Goal: Entertainment & Leisure: Consume media (video, audio)

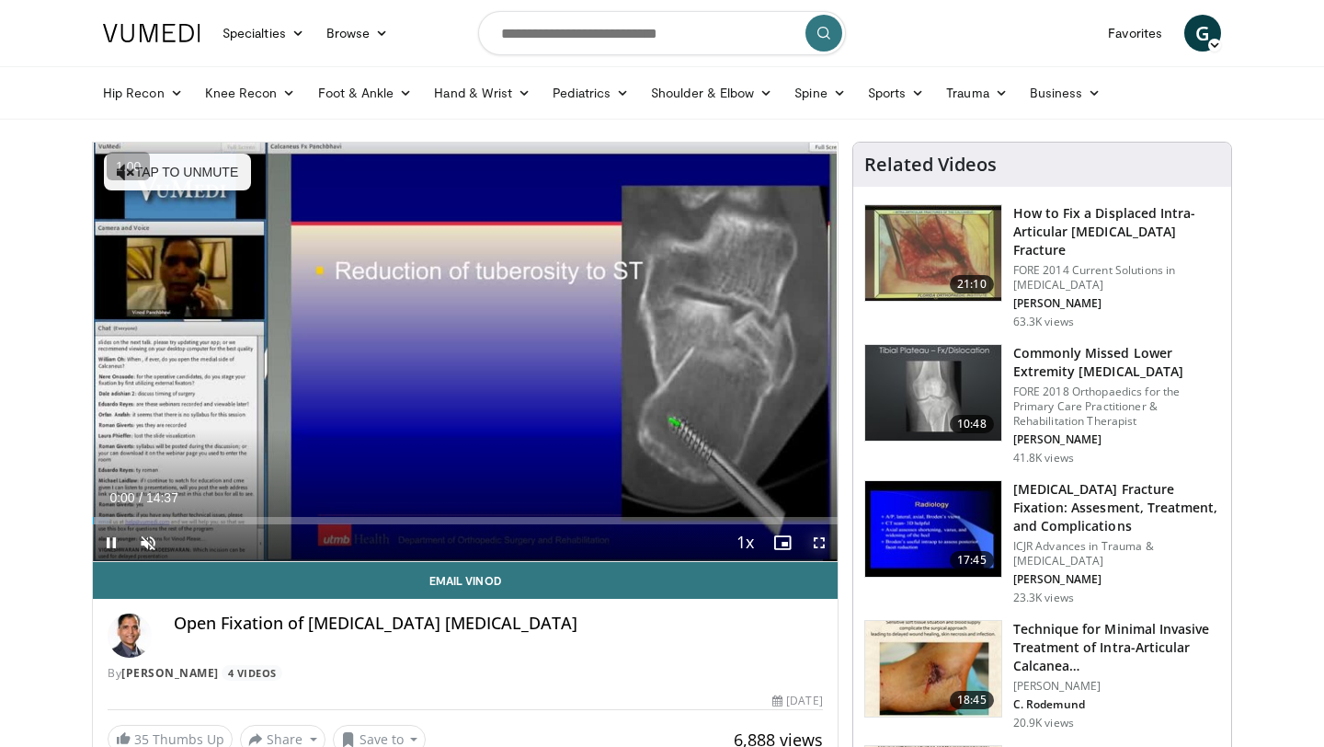
click at [812, 540] on span "Video Player" at bounding box center [819, 542] width 37 height 37
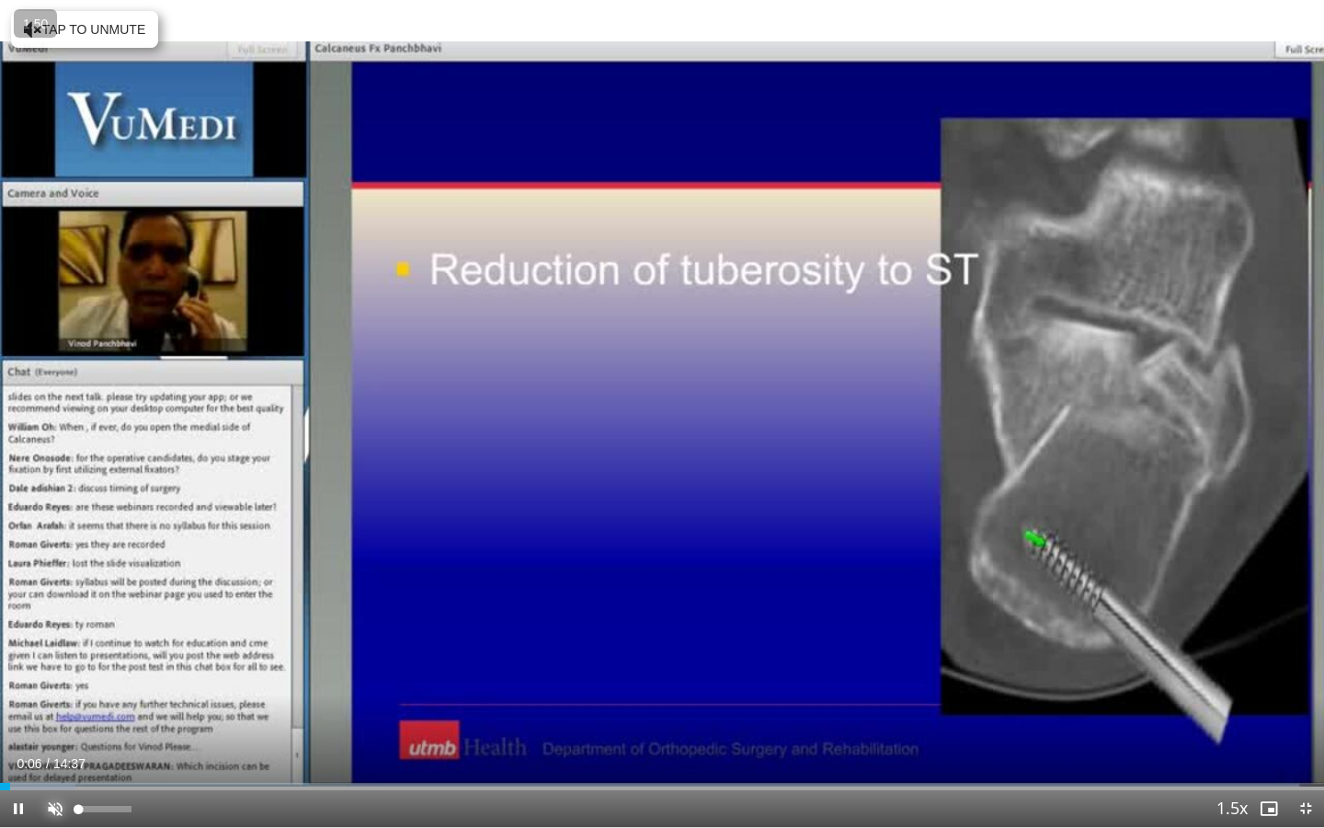
click at [63, 746] on span "Video Player" at bounding box center [55, 808] width 37 height 37
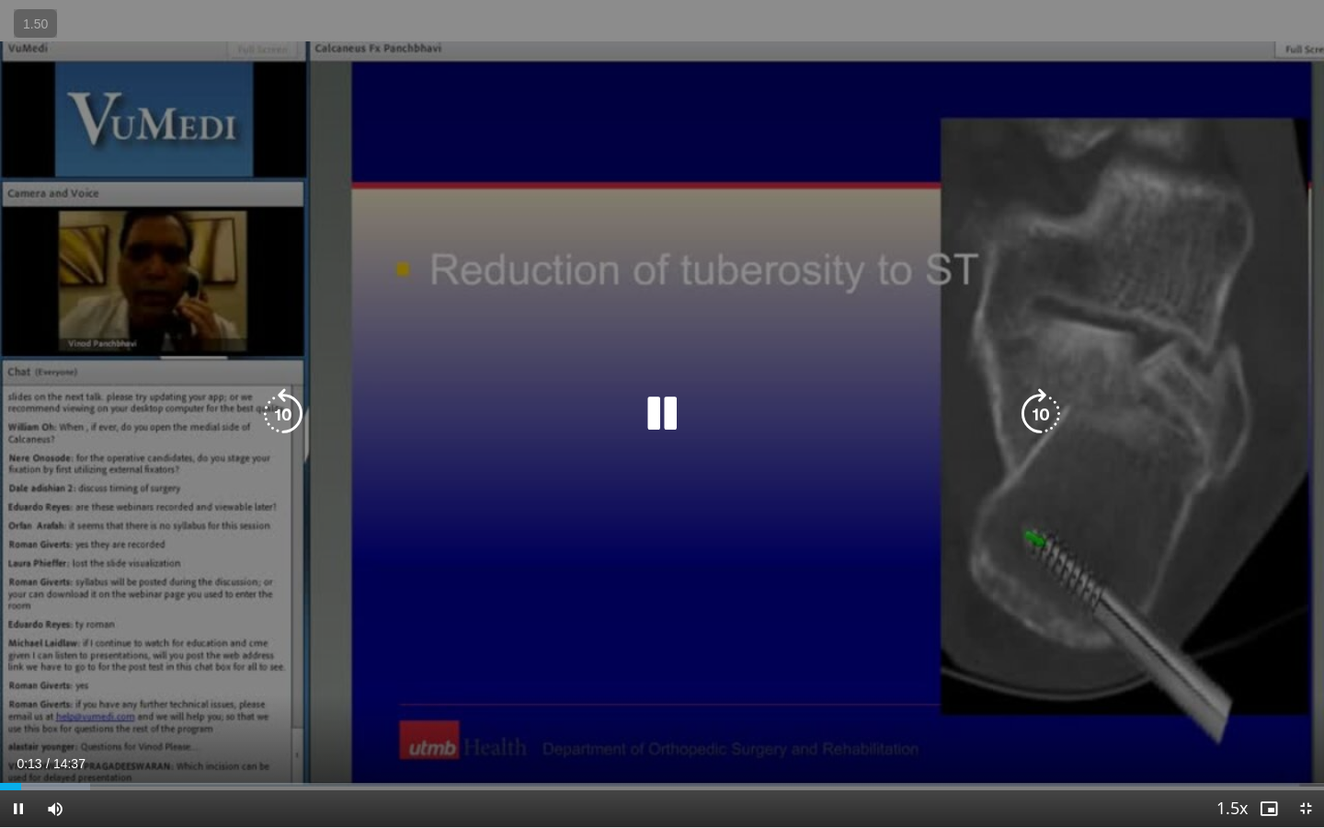
click at [1034, 395] on icon "Video Player" at bounding box center [1040, 413] width 51 height 51
click at [1028, 417] on icon "Video Player" at bounding box center [1040, 413] width 51 height 51
click at [1036, 397] on icon "Video Player" at bounding box center [1040, 413] width 51 height 51
click at [1044, 426] on icon "Video Player" at bounding box center [1040, 413] width 51 height 51
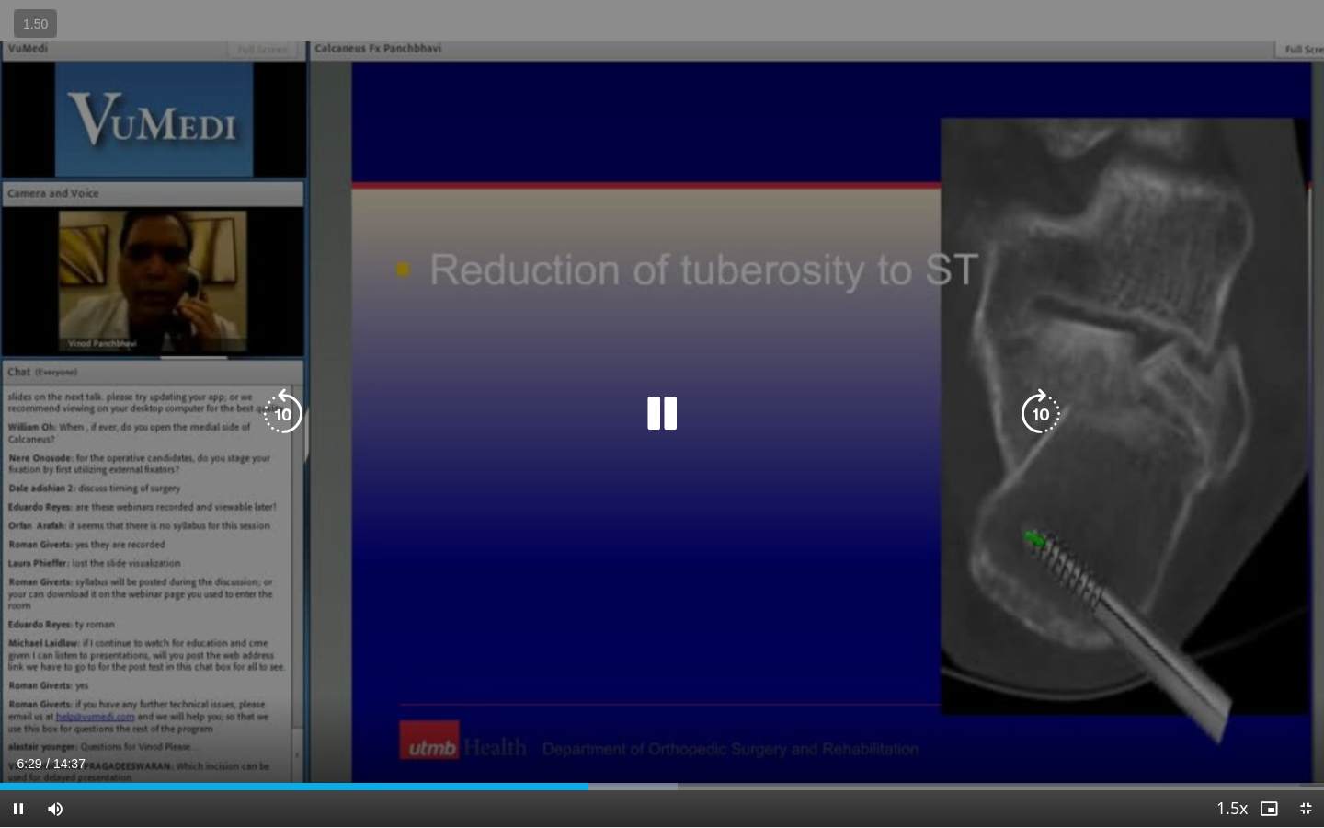
click at [671, 414] on icon "Video Player" at bounding box center [661, 413] width 51 height 51
